Goal: Find specific page/section: Find specific page/section

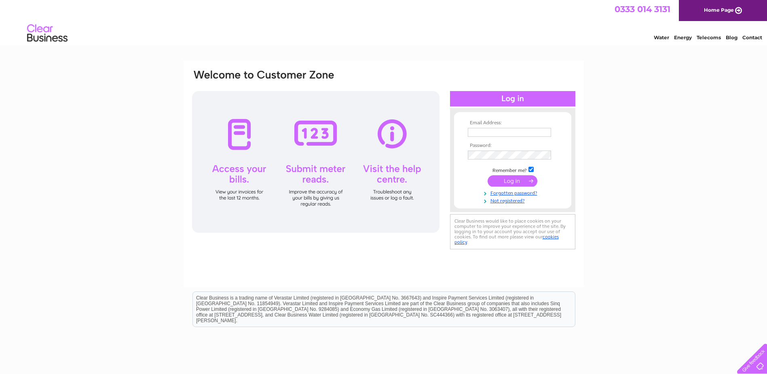
click at [509, 130] on input "text" at bounding box center [509, 132] width 83 height 9
type input "[EMAIL_ADDRESS][DOMAIN_NAME]"
click at [487, 176] on input "submit" at bounding box center [512, 181] width 50 height 11
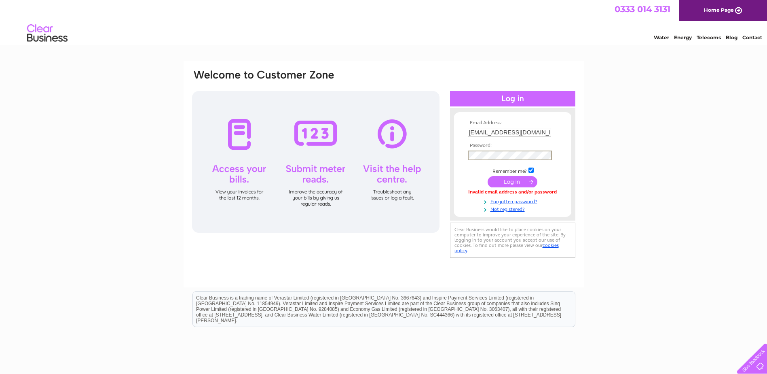
click at [487, 176] on input "submit" at bounding box center [512, 181] width 50 height 11
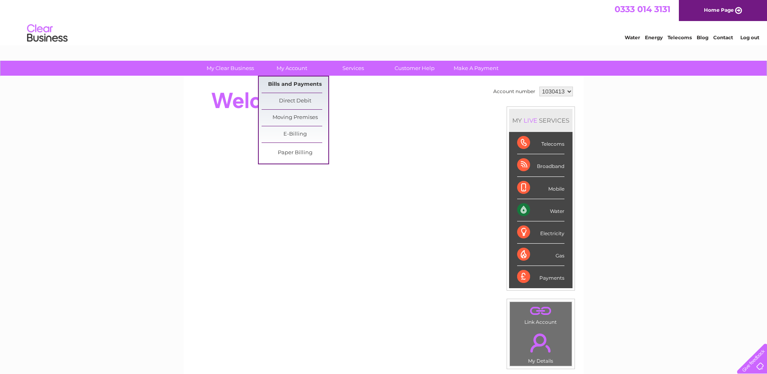
click at [295, 82] on link "Bills and Payments" at bounding box center [295, 84] width 67 height 16
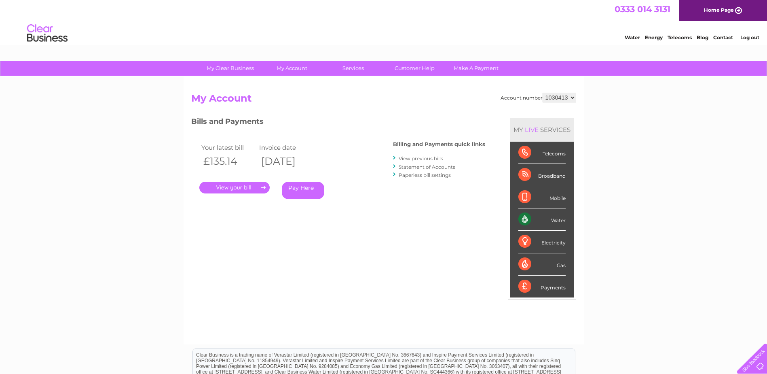
click at [245, 189] on link "." at bounding box center [234, 187] width 70 height 12
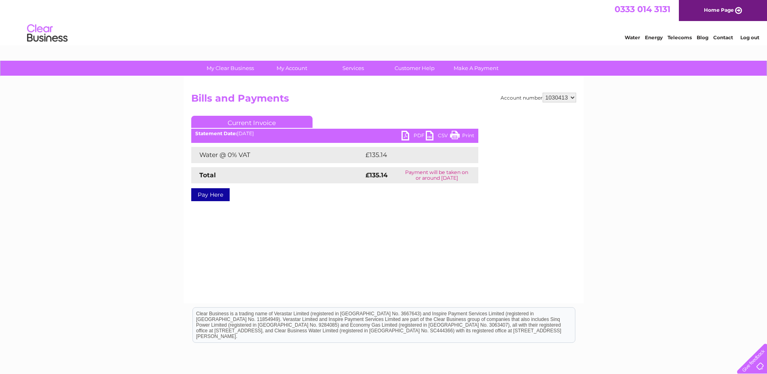
click at [414, 133] on link "PDF" at bounding box center [413, 137] width 24 height 12
